Goal: Register for event/course

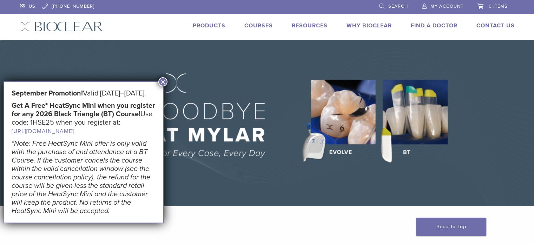
click at [258, 24] on link "Courses" at bounding box center [258, 25] width 28 height 7
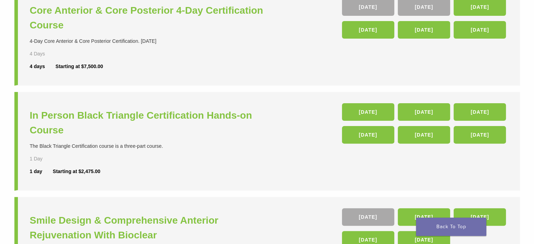
scroll to position [278, 0]
